Goal: Find specific page/section: Find specific page/section

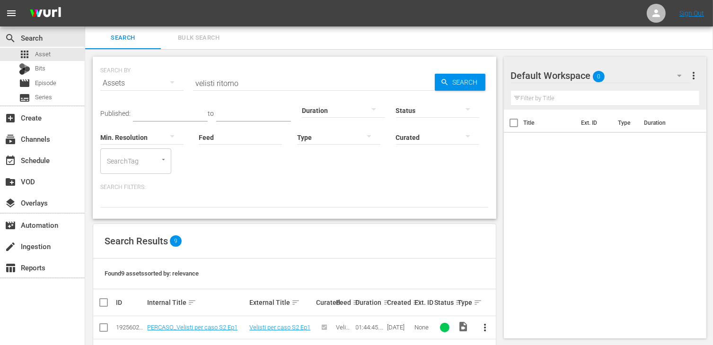
scroll to position [195, 0]
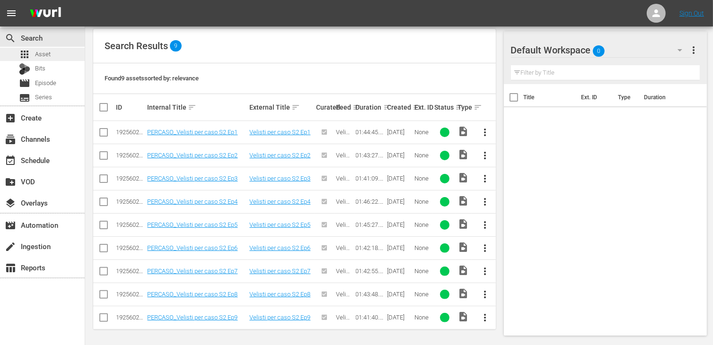
click at [43, 57] on span "Asset" at bounding box center [43, 54] width 16 height 9
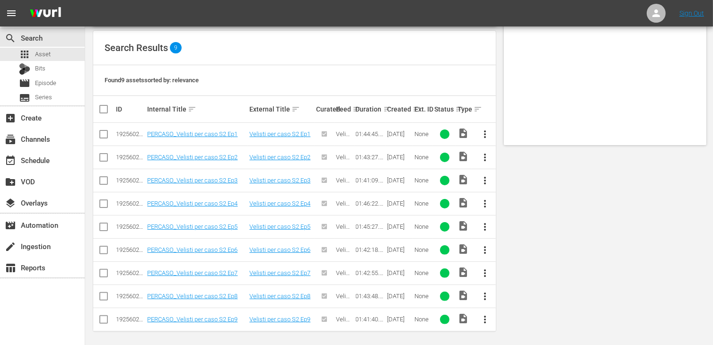
scroll to position [0, 0]
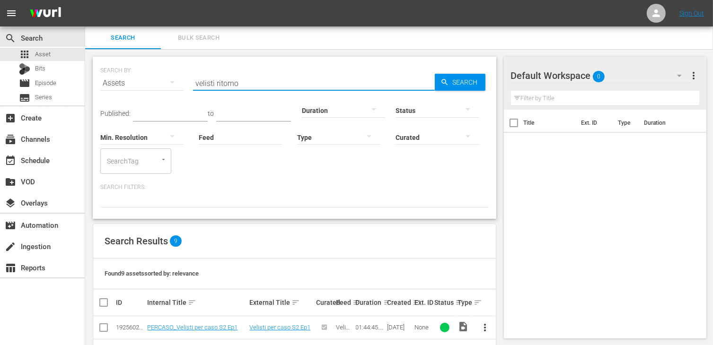
drag, startPoint x: 243, startPoint y: 82, endPoint x: 151, endPoint y: 81, distance: 92.8
click at [151, 81] on div "SEARCH BY Search By Assets Search ID, Title, Description, Keywords, or Category…" at bounding box center [294, 78] width 389 height 34
type input "adv clas"
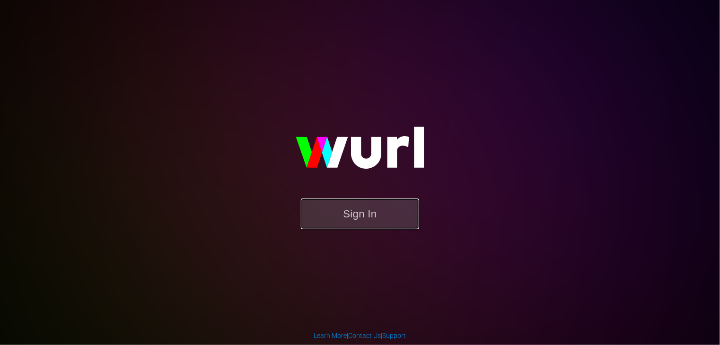
click at [372, 221] on button "Sign In" at bounding box center [360, 214] width 118 height 31
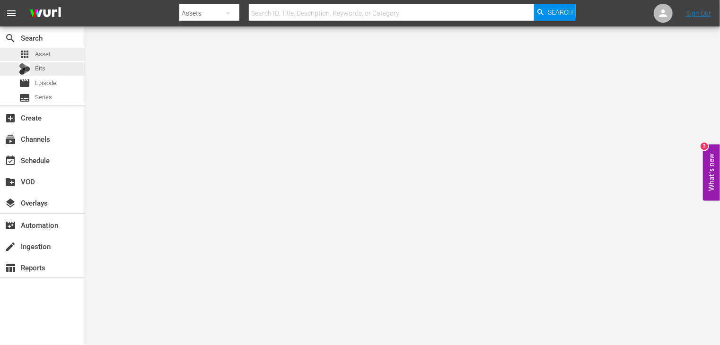
click at [45, 55] on span "Asset" at bounding box center [43, 54] width 16 height 9
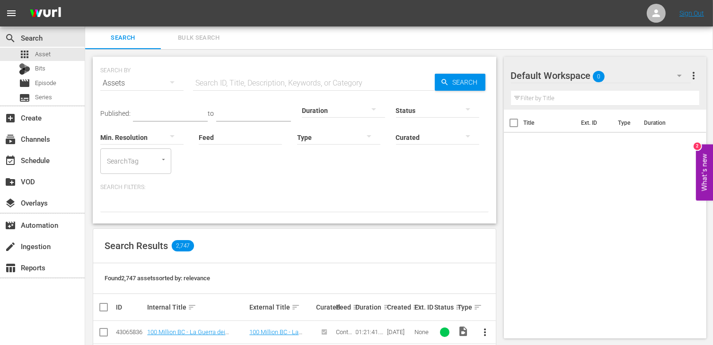
click at [237, 85] on input "text" at bounding box center [314, 83] width 242 height 23
